Goal: Information Seeking & Learning: Find specific fact

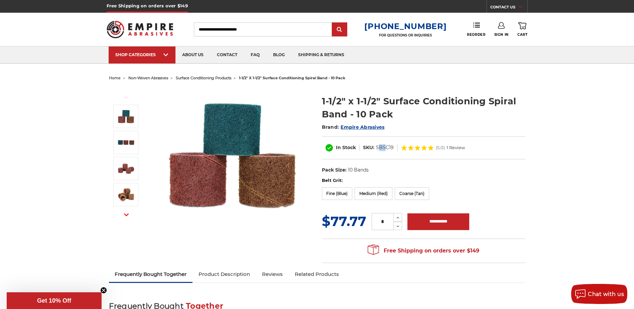
drag, startPoint x: 378, startPoint y: 147, endPoint x: 384, endPoint y: 148, distance: 6.7
click at [384, 148] on dd "SBSC19" at bounding box center [385, 147] width 18 height 7
drag, startPoint x: 384, startPoint y: 148, endPoint x: 375, endPoint y: 147, distance: 9.0
click at [376, 147] on dd "SBSC19" at bounding box center [385, 147] width 18 height 7
copy dd "SBSC19"
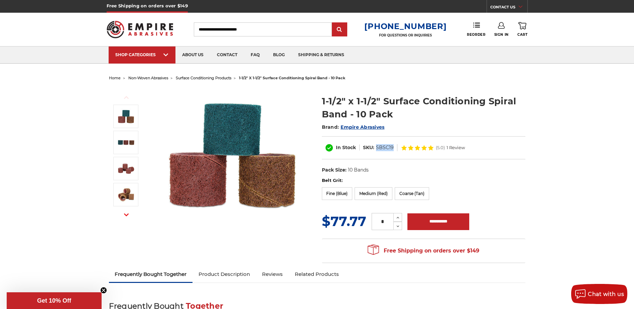
drag, startPoint x: 376, startPoint y: 147, endPoint x: 394, endPoint y: 148, distance: 18.1
click at [394, 148] on dl "SKU: SBSC19" at bounding box center [378, 147] width 38 height 7
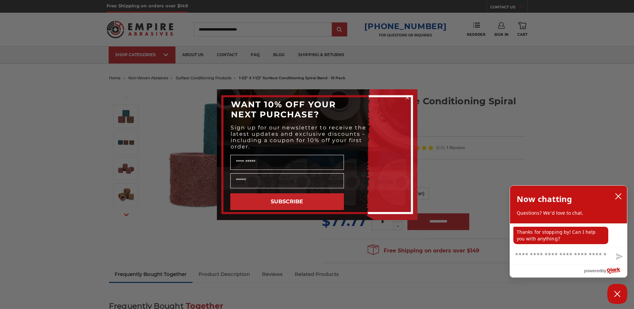
click at [409, 97] on circle "Close dialog" at bounding box center [407, 97] width 6 height 6
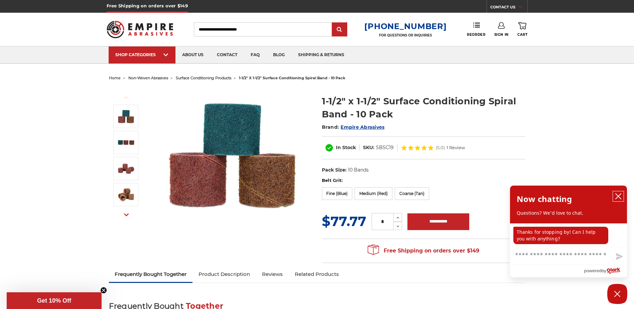
click at [617, 194] on icon "close chatbox" at bounding box center [618, 196] width 7 height 7
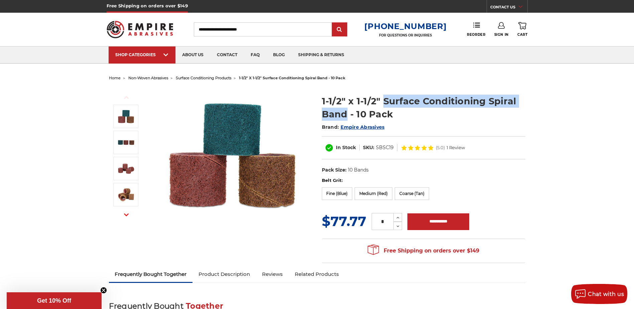
drag, startPoint x: 383, startPoint y: 102, endPoint x: 345, endPoint y: 109, distance: 39.1
click at [345, 109] on h1 "1-1/2" x 1-1/2" Surface Conditioning Spiral Band - 10 Pack" at bounding box center [423, 108] width 203 height 26
copy h1 "Surface Conditioning Spiral Band"
